Goal: Navigation & Orientation: Find specific page/section

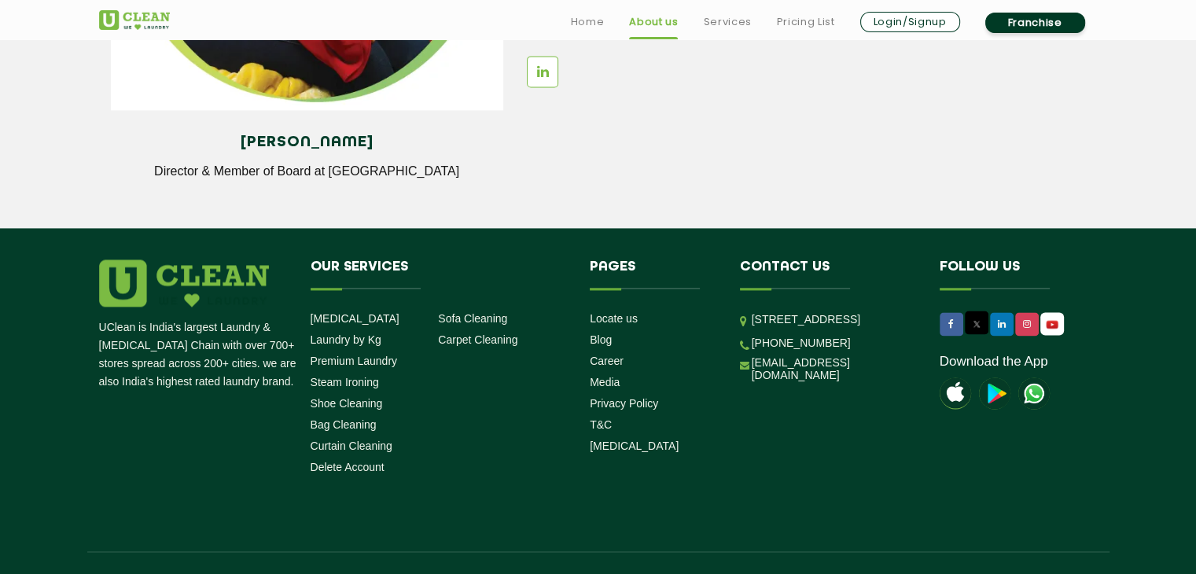
scroll to position [2239, 0]
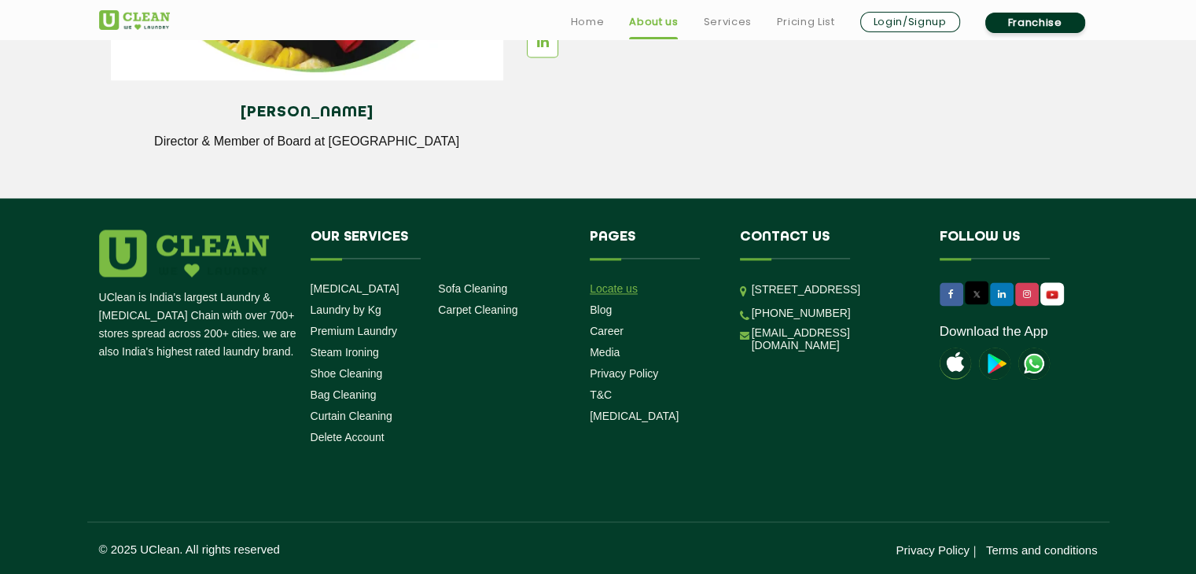
click at [611, 293] on link "Locate us" at bounding box center [614, 288] width 48 height 13
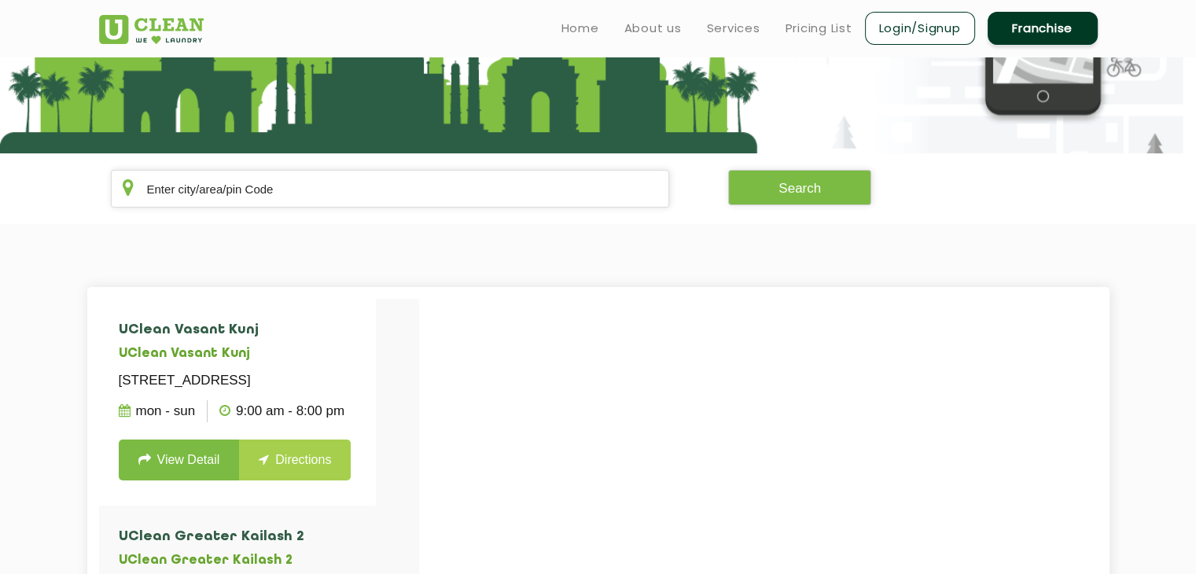
scroll to position [128, 0]
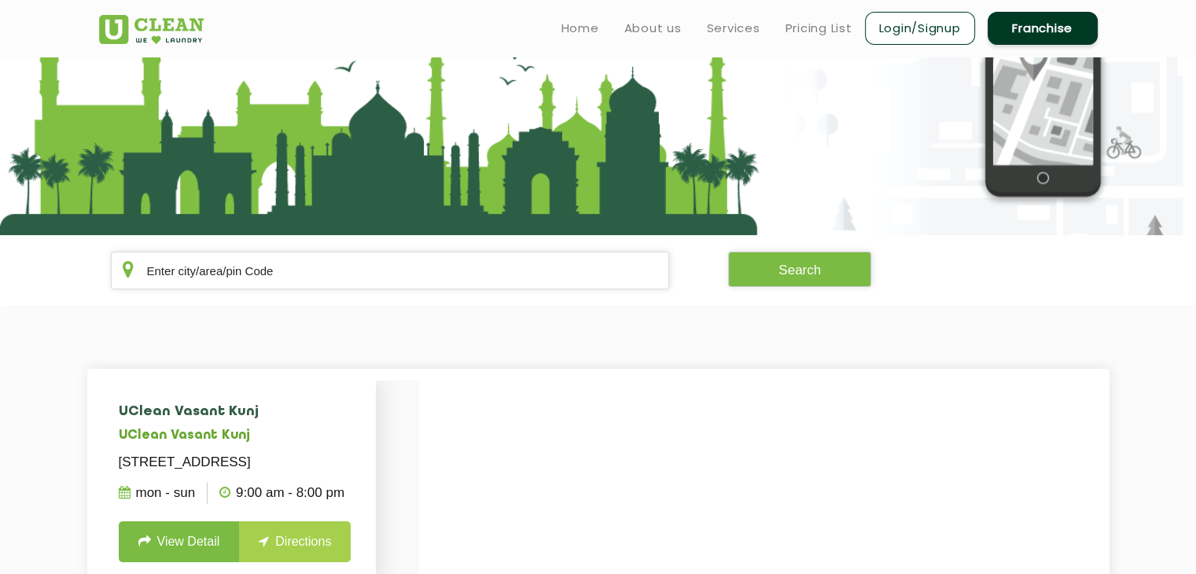
click at [237, 438] on h5 "UClean Vasant Kunj" at bounding box center [238, 436] width 238 height 15
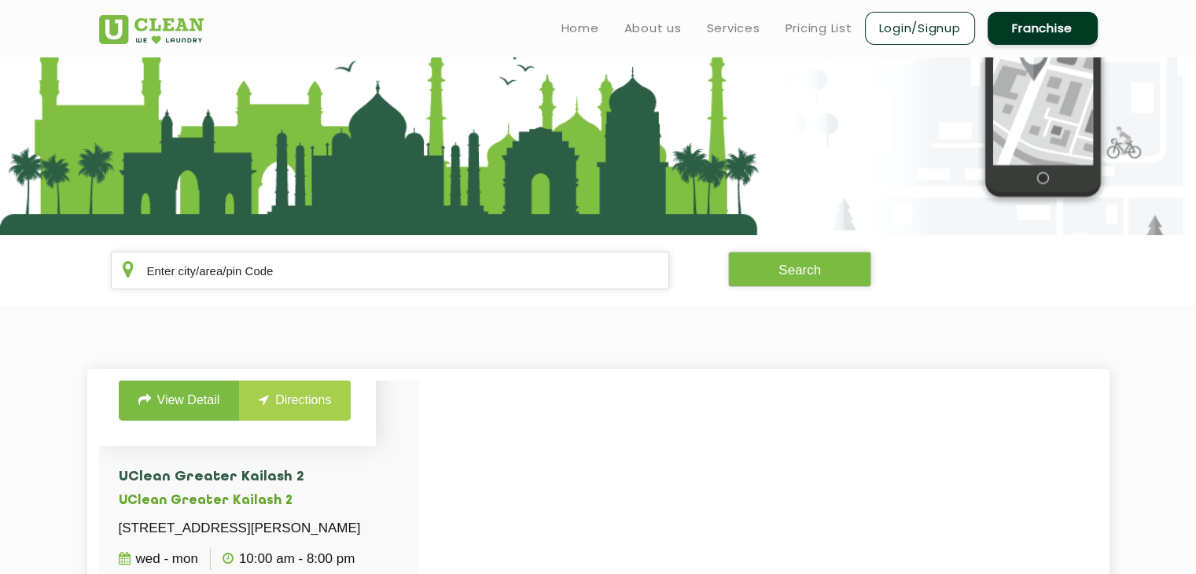
click at [153, 421] on link "View Detail" at bounding box center [179, 400] width 121 height 41
